Goal: Task Accomplishment & Management: Use online tool/utility

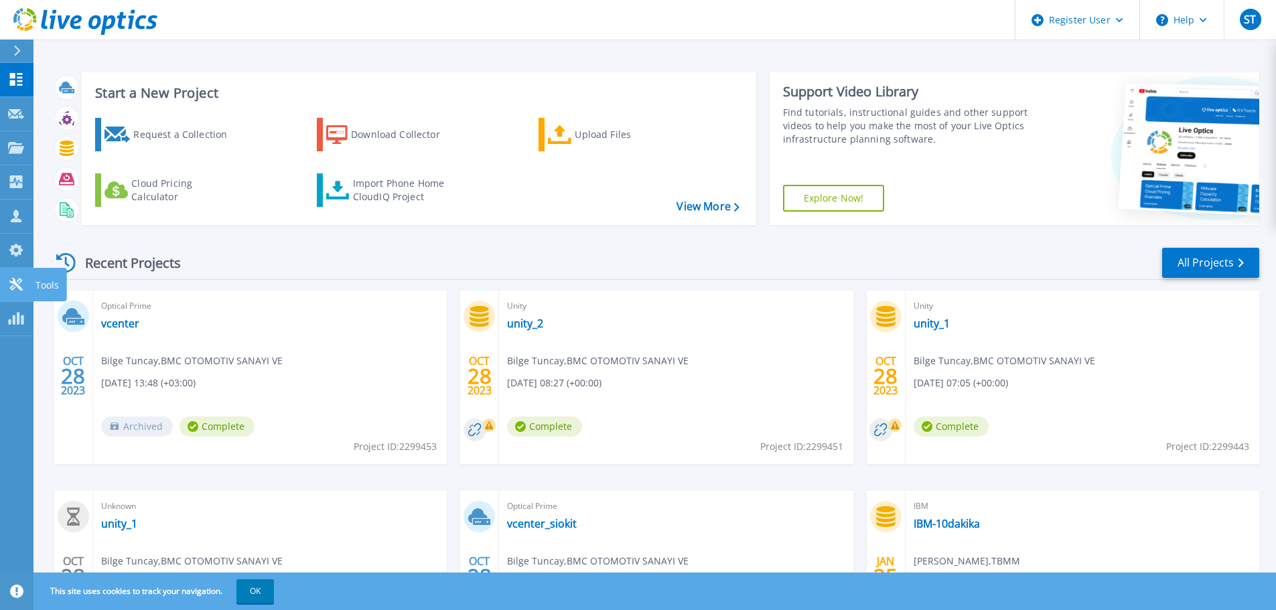
click at [23, 282] on icon at bounding box center [16, 284] width 16 height 13
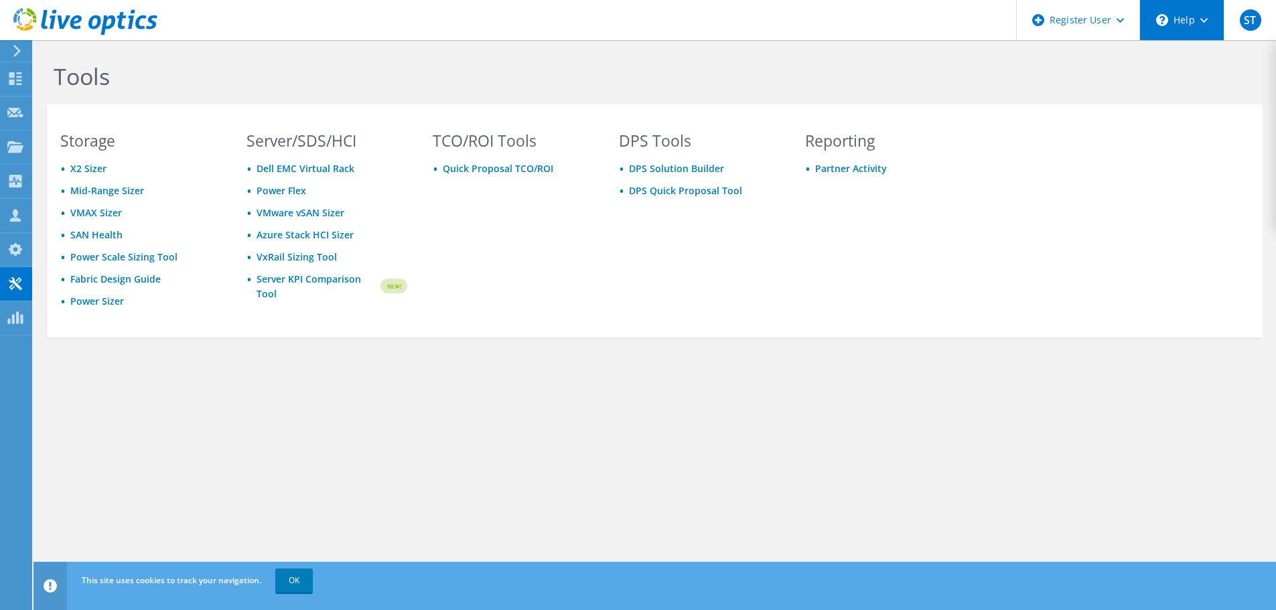
click at [1203, 21] on use at bounding box center [1204, 20] width 7 height 5
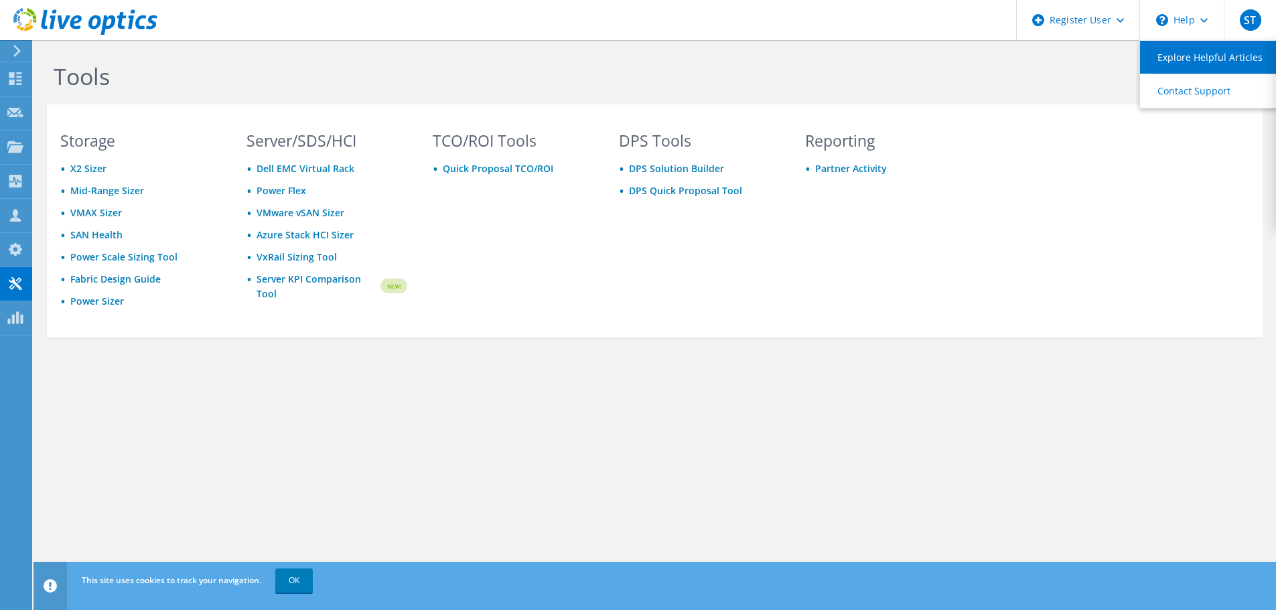
click at [1217, 60] on link "Explore Helpful Articles" at bounding box center [1214, 57] width 149 height 33
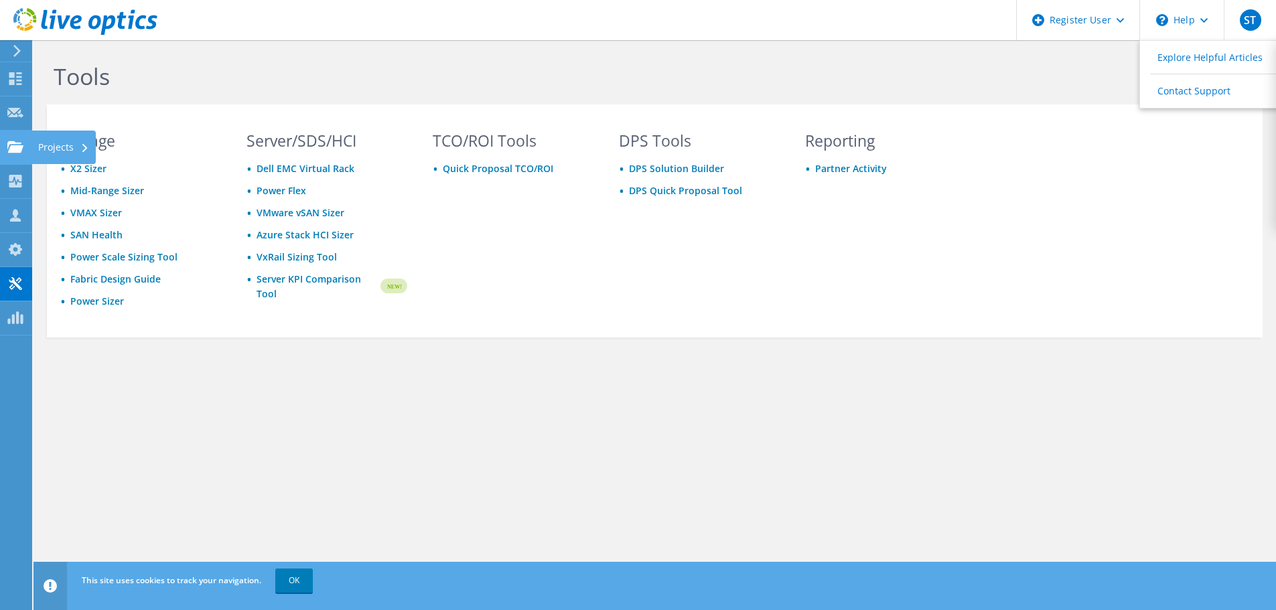
click at [9, 141] on icon at bounding box center [15, 147] width 16 height 13
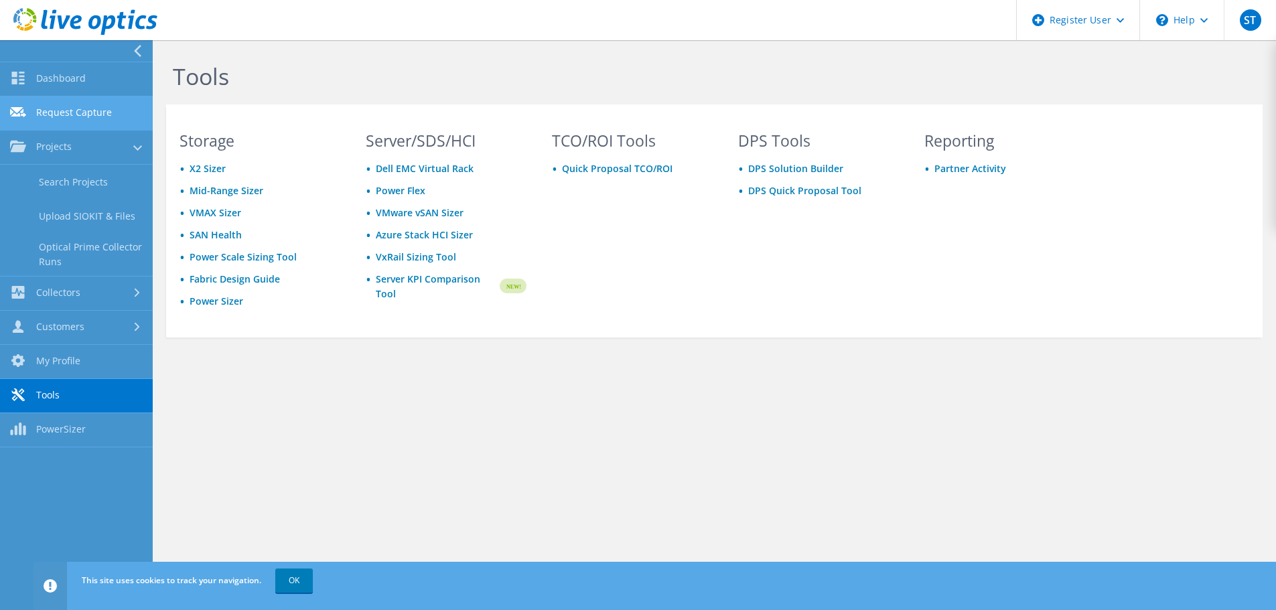
click at [85, 108] on link "Request Capture" at bounding box center [76, 113] width 153 height 34
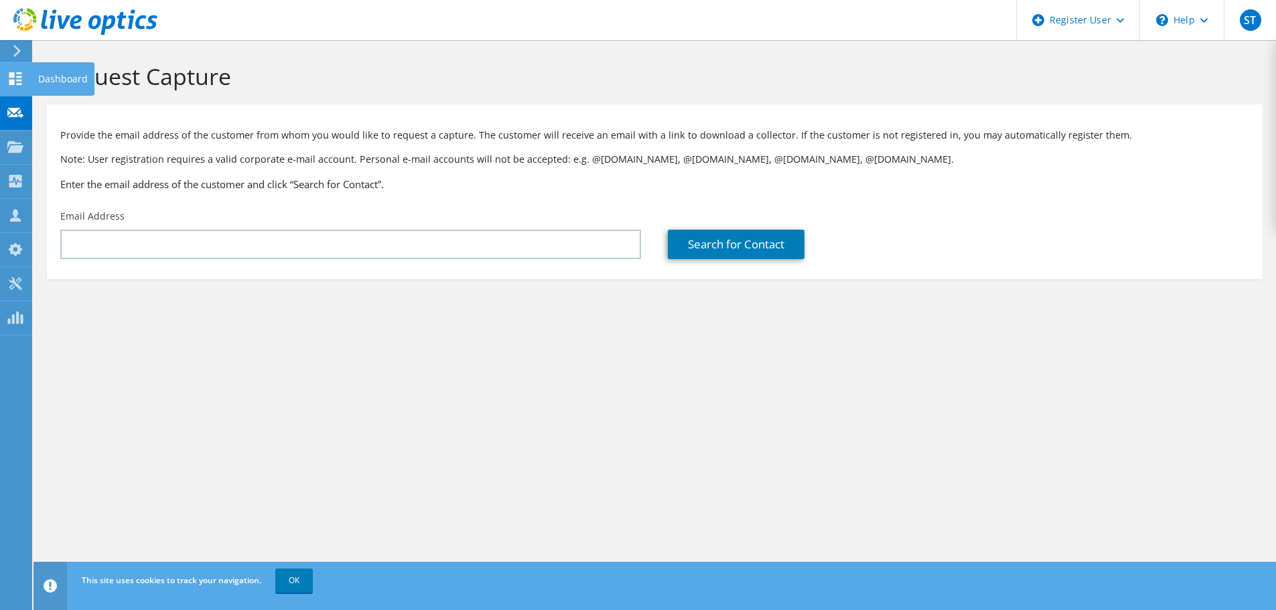
click at [17, 78] on icon at bounding box center [15, 78] width 16 height 13
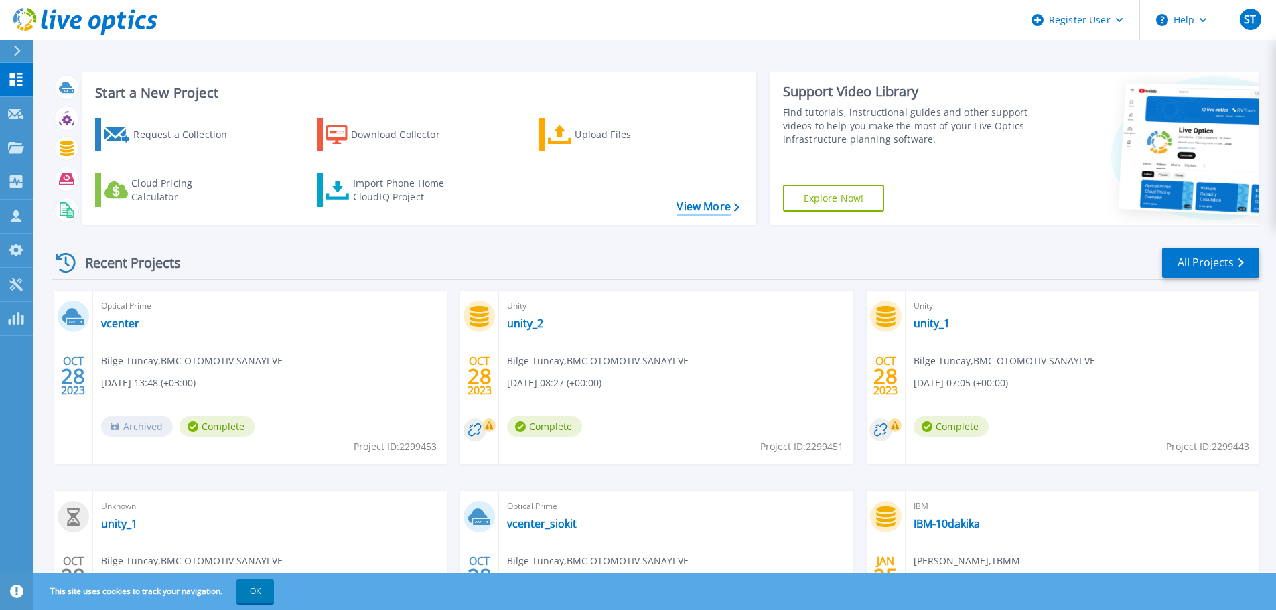
click at [712, 202] on link "View More" at bounding box center [708, 206] width 62 height 13
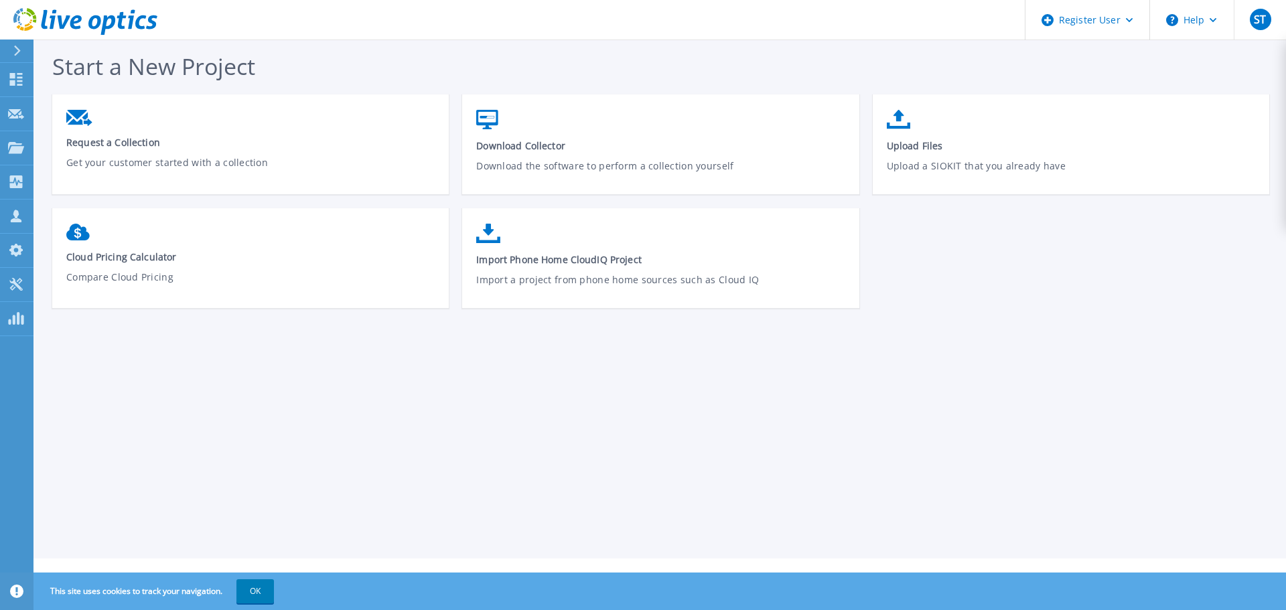
drag, startPoint x: 259, startPoint y: 590, endPoint x: 241, endPoint y: 550, distance: 43.5
click at [259, 590] on button "OK" at bounding box center [256, 592] width 38 height 24
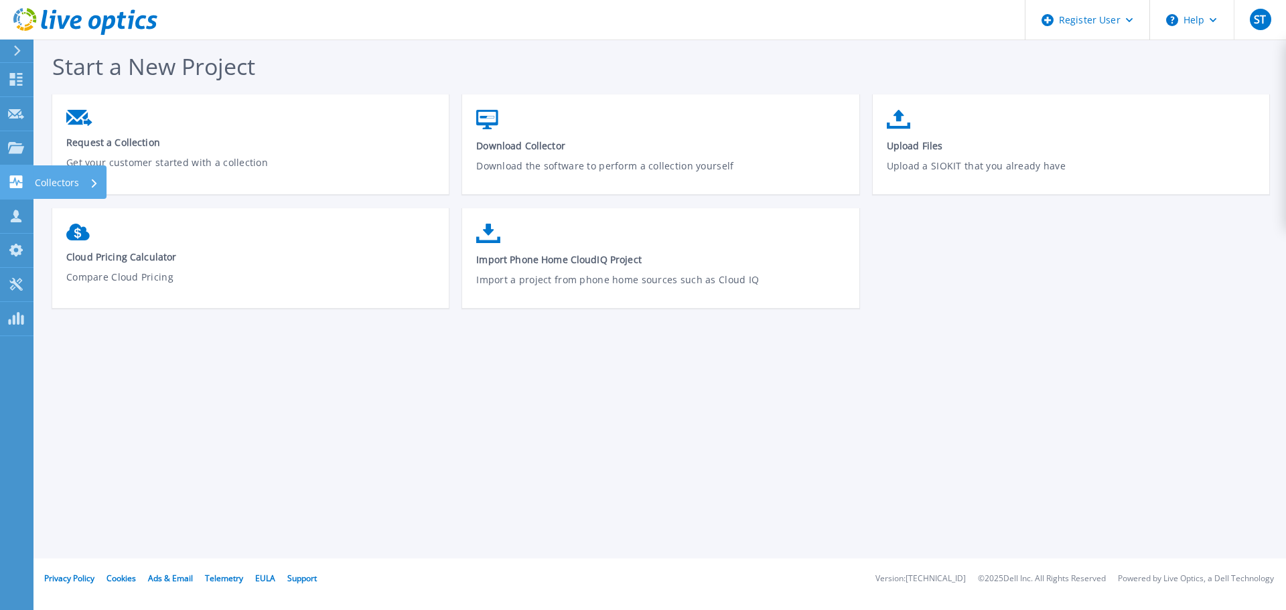
click at [16, 185] on icon at bounding box center [16, 182] width 16 height 13
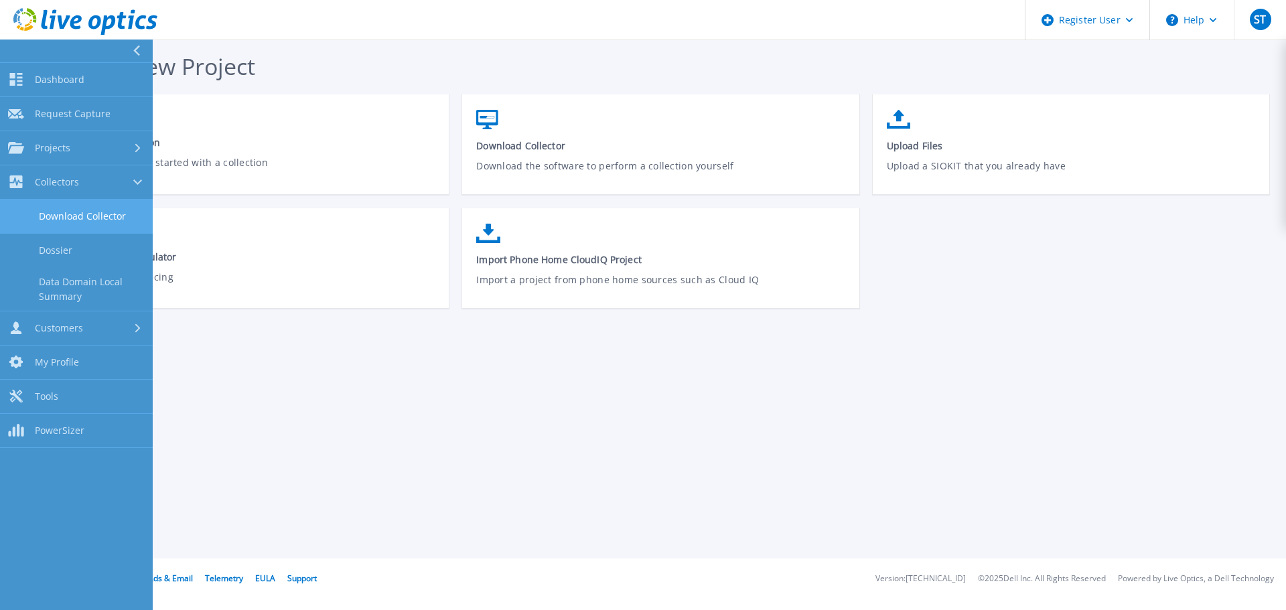
click at [87, 228] on link "Download Collector" at bounding box center [76, 217] width 153 height 34
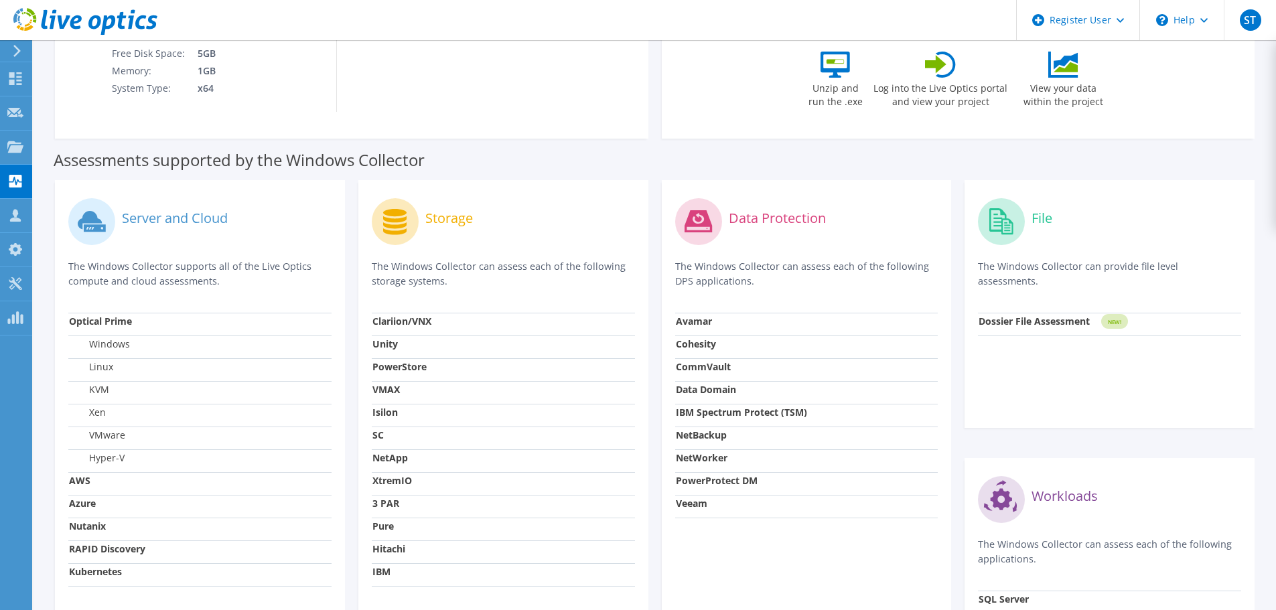
scroll to position [402, 0]
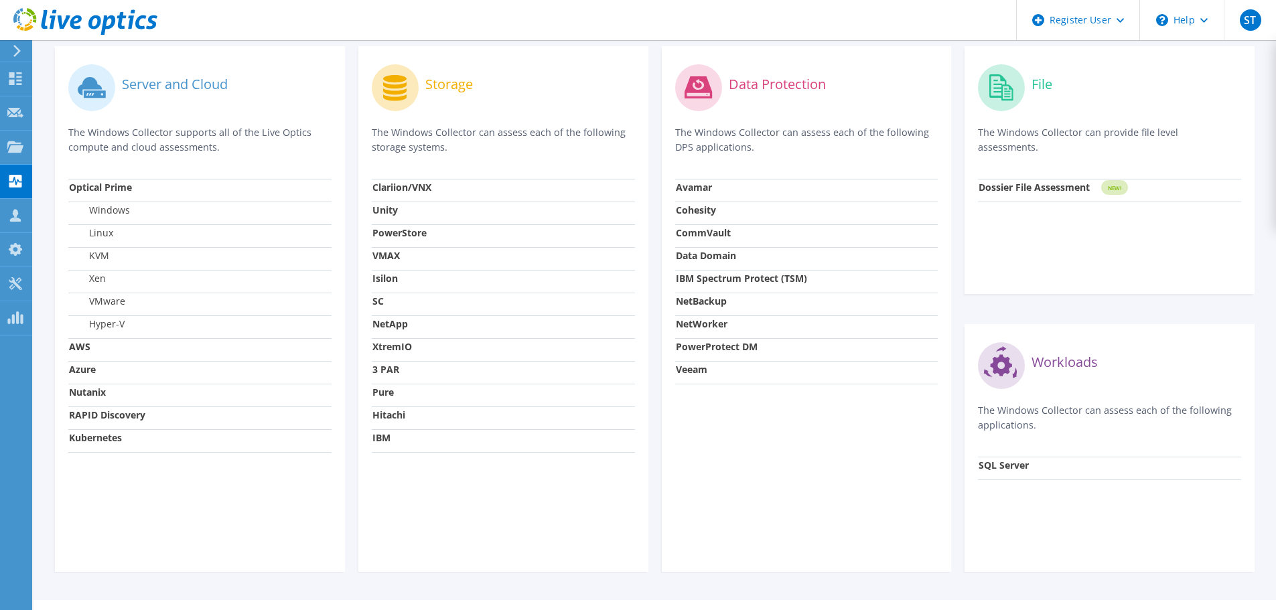
click at [89, 395] on strong "Nutanix" at bounding box center [87, 392] width 37 height 13
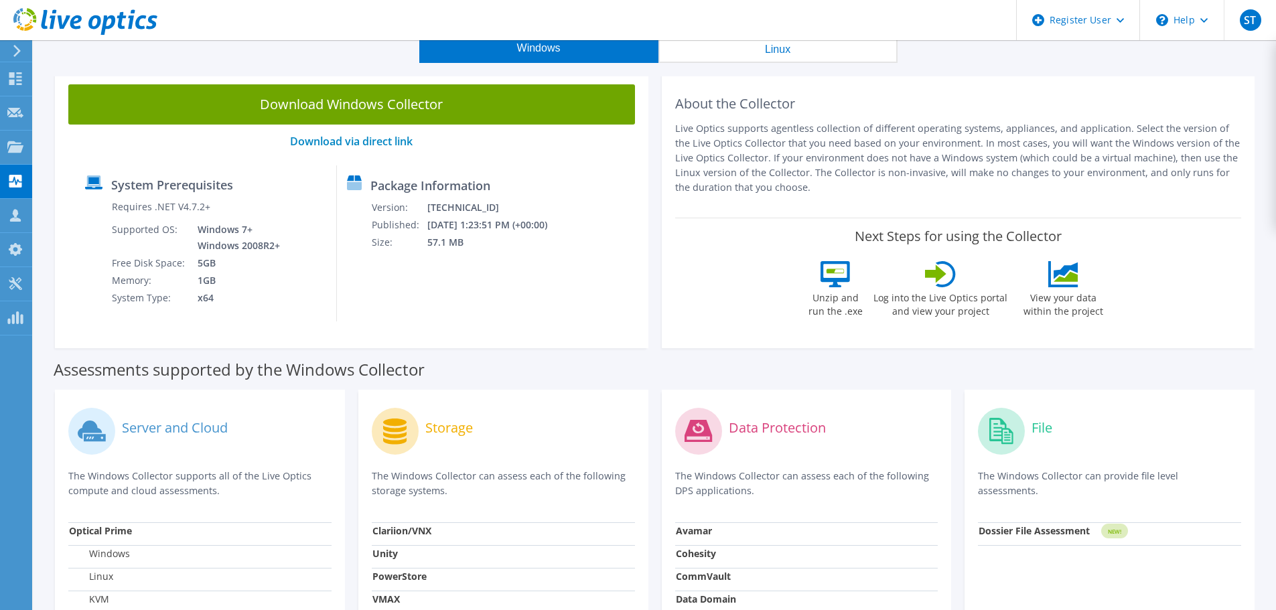
scroll to position [0, 0]
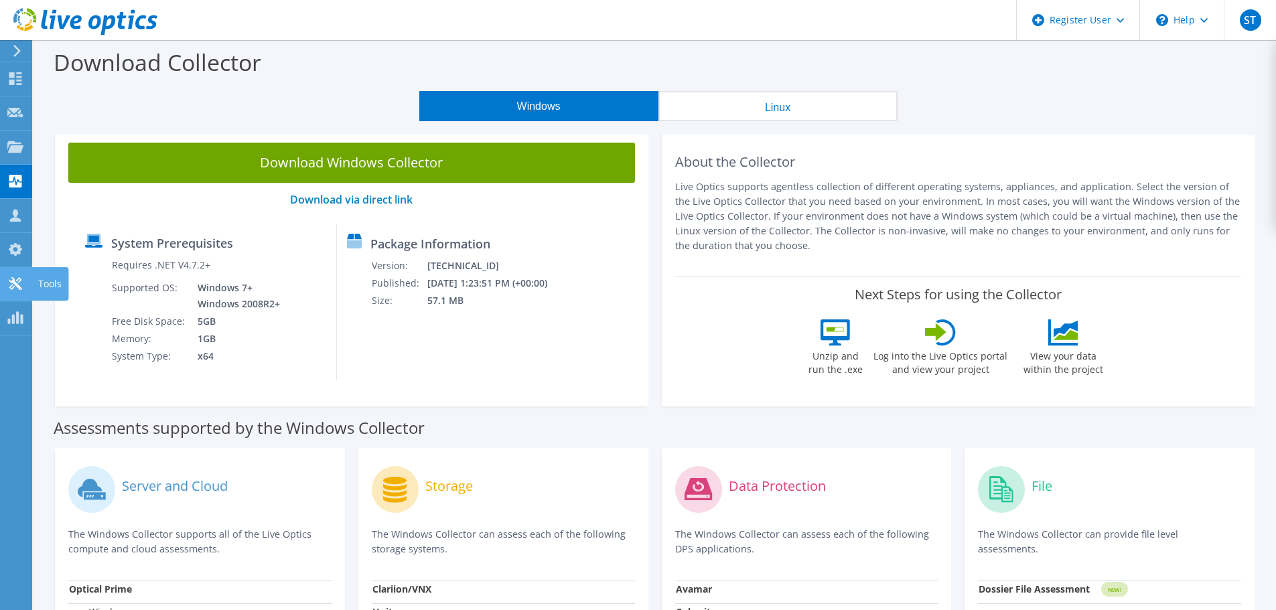
click at [10, 285] on icon at bounding box center [15, 283] width 16 height 13
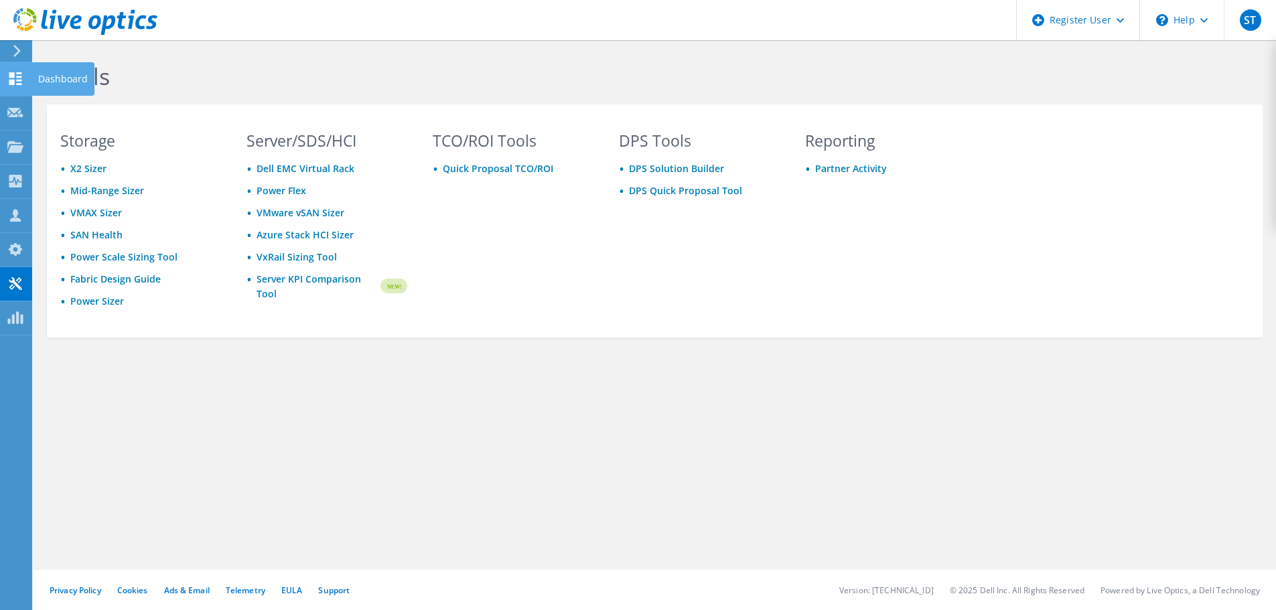
click at [16, 75] on icon at bounding box center [15, 78] width 16 height 13
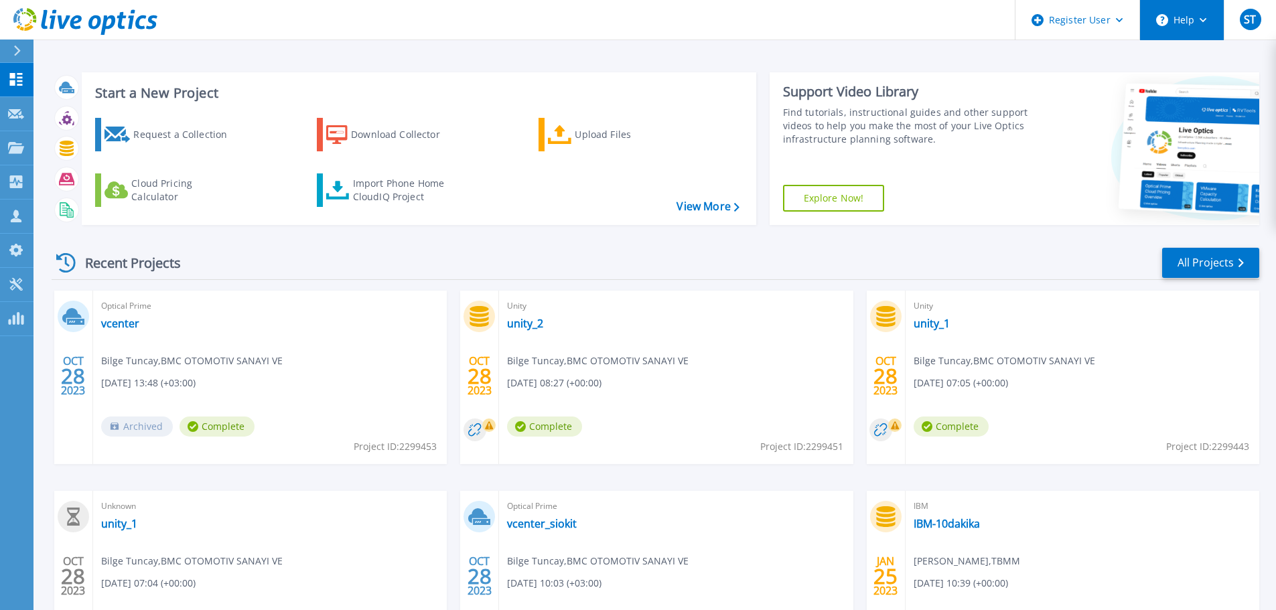
click at [1204, 23] on button "Help" at bounding box center [1182, 20] width 84 height 40
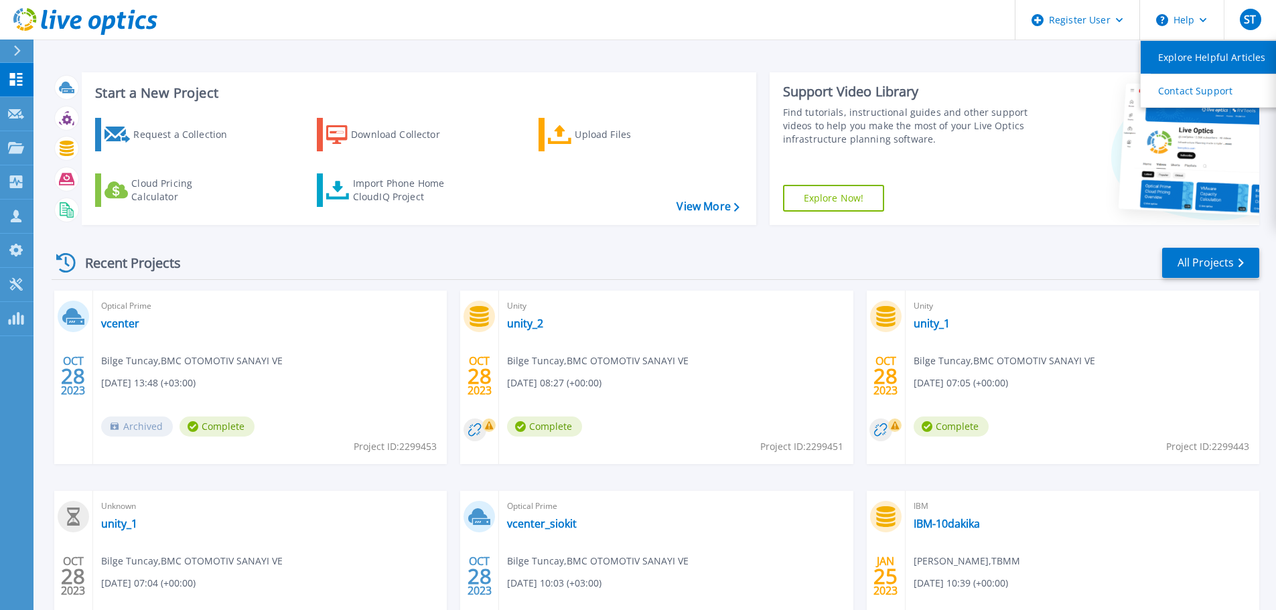
click at [1223, 62] on link "Explore Helpful Articles" at bounding box center [1215, 57] width 149 height 33
